Goal: Transaction & Acquisition: Purchase product/service

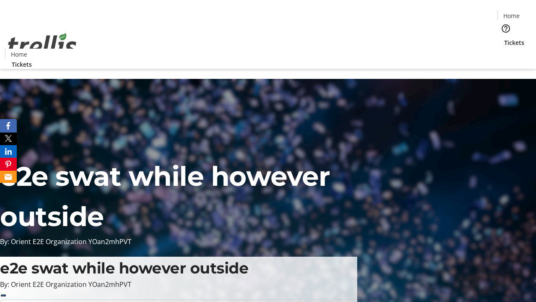
click at [504, 38] on span "Tickets" at bounding box center [514, 42] width 20 height 9
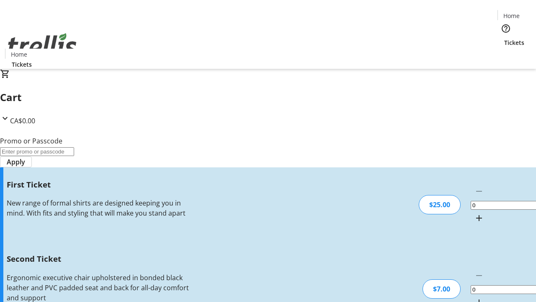
click at [474, 213] on mat-icon "Increment by one" at bounding box center [479, 218] width 10 height 10
type input "1"
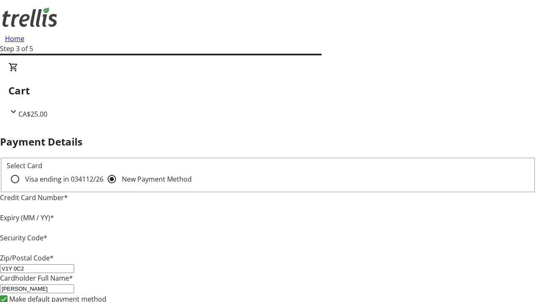
type input "V1Y 0C2"
